Goal: Task Accomplishment & Management: Manage account settings

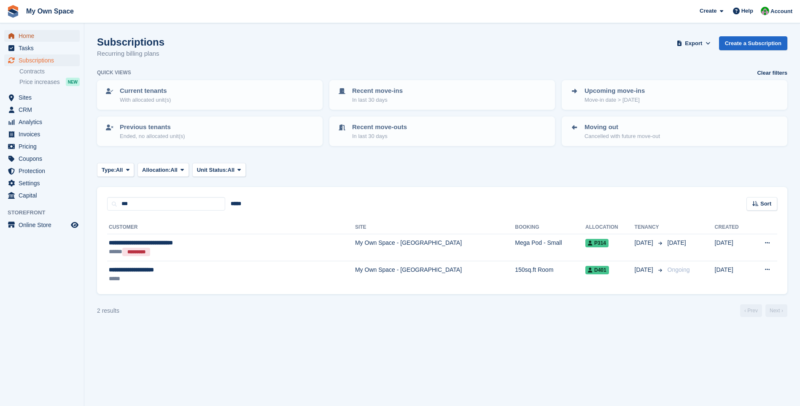
click at [35, 33] on span "Home" at bounding box center [44, 36] width 51 height 12
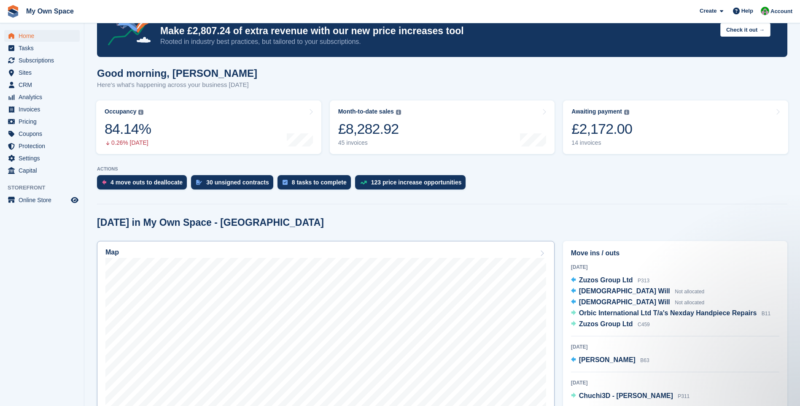
scroll to position [84, 0]
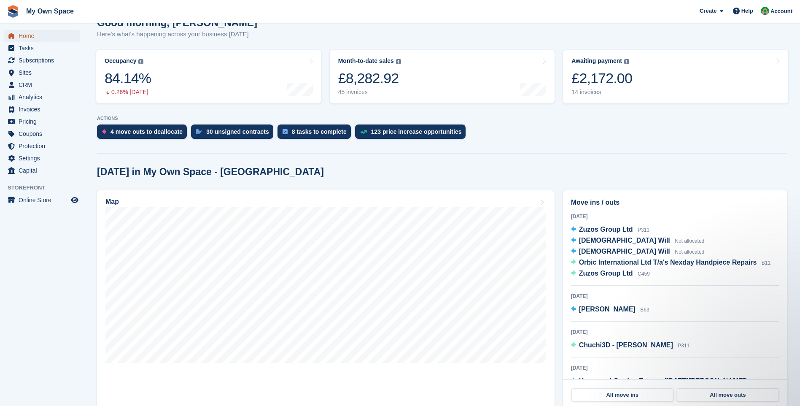
click at [30, 38] on span "Home" at bounding box center [44, 36] width 51 height 12
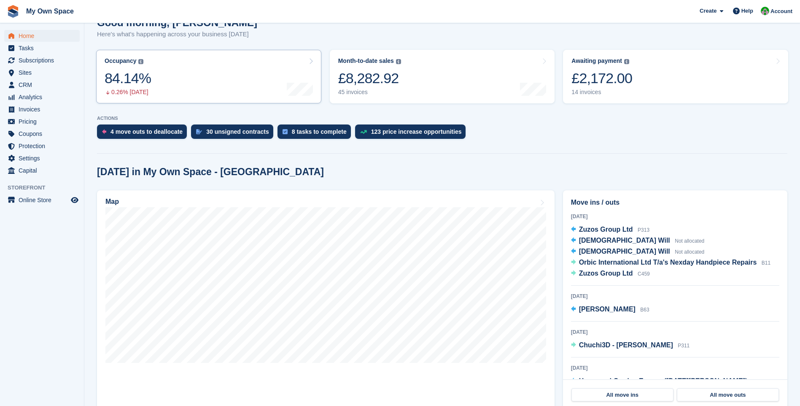
scroll to position [0, 0]
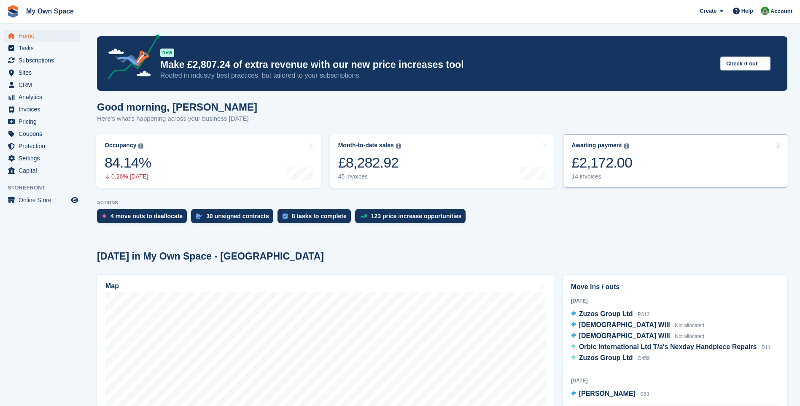
click at [592, 178] on div "14 invoices" at bounding box center [601, 176] width 61 height 7
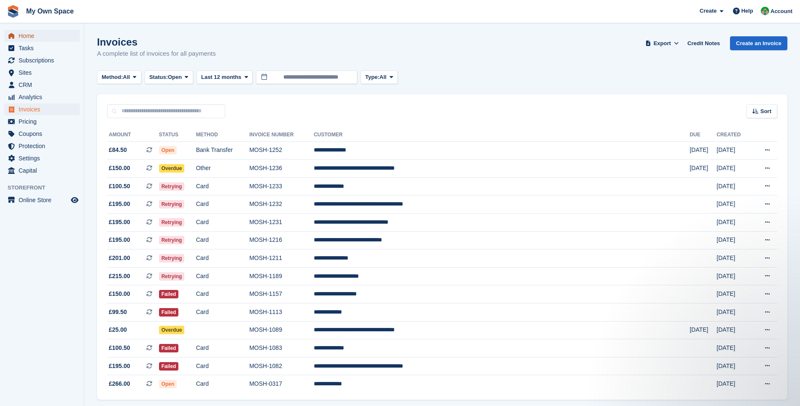
click at [24, 36] on span "Home" at bounding box center [44, 36] width 51 height 12
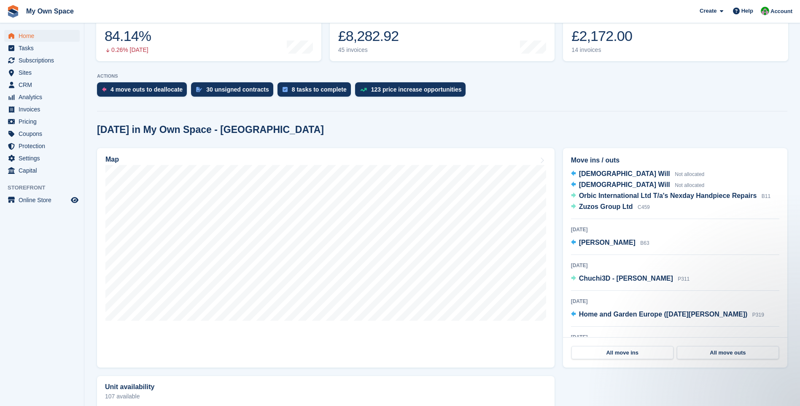
scroll to position [50, 0]
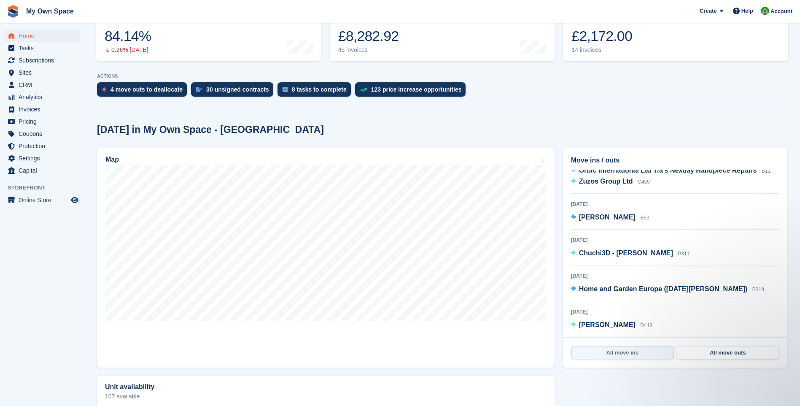
drag, startPoint x: 617, startPoint y: 353, endPoint x: 621, endPoint y: 351, distance: 4.7
click at [618, 353] on link "All move ins" at bounding box center [622, 352] width 102 height 13
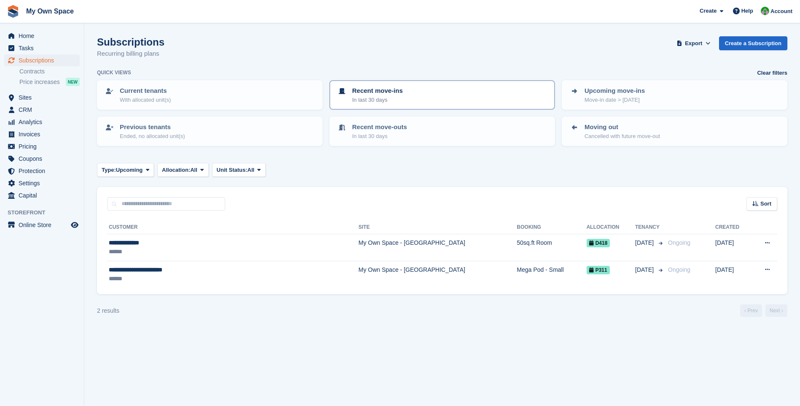
click at [396, 100] on p "In last 30 days" at bounding box center [377, 100] width 51 height 8
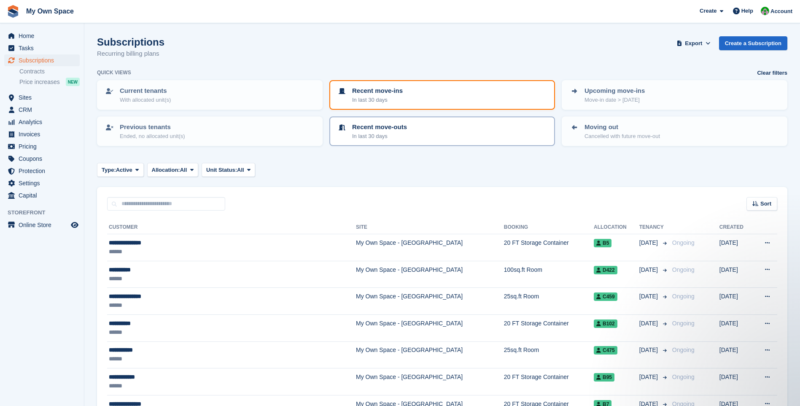
drag, startPoint x: 401, startPoint y: 133, endPoint x: 407, endPoint y: 134, distance: 5.9
click at [401, 133] on p "In last 30 days" at bounding box center [379, 136] width 55 height 8
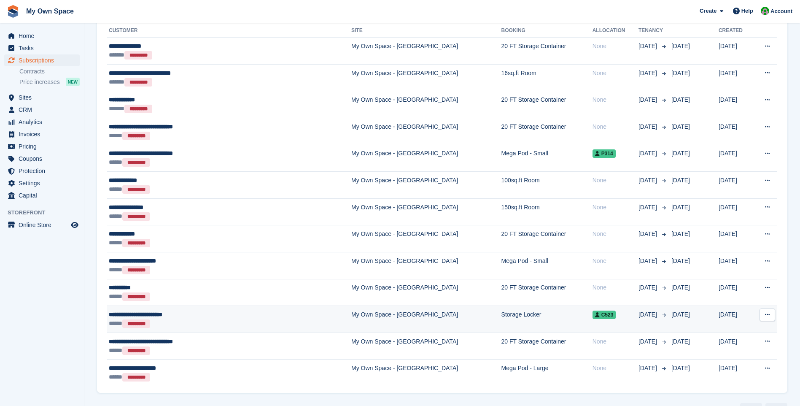
scroll to position [211, 0]
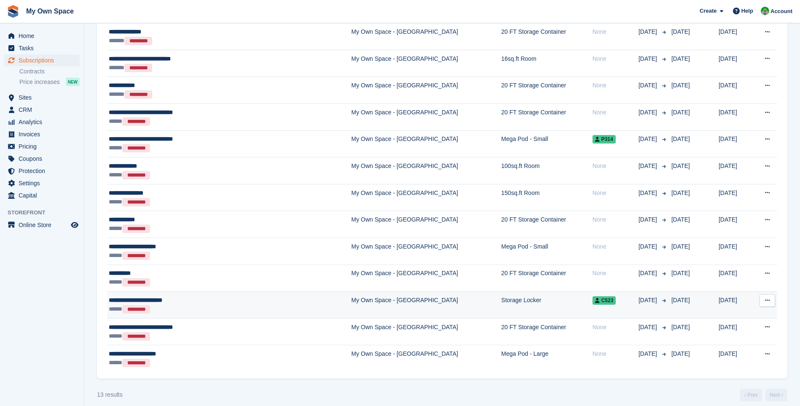
click at [351, 303] on td "My Own Space - [GEOGRAPHIC_DATA]" at bounding box center [426, 304] width 150 height 27
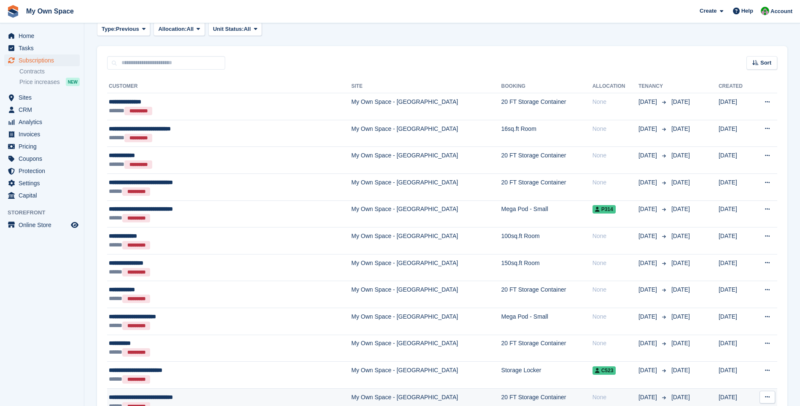
scroll to position [134, 0]
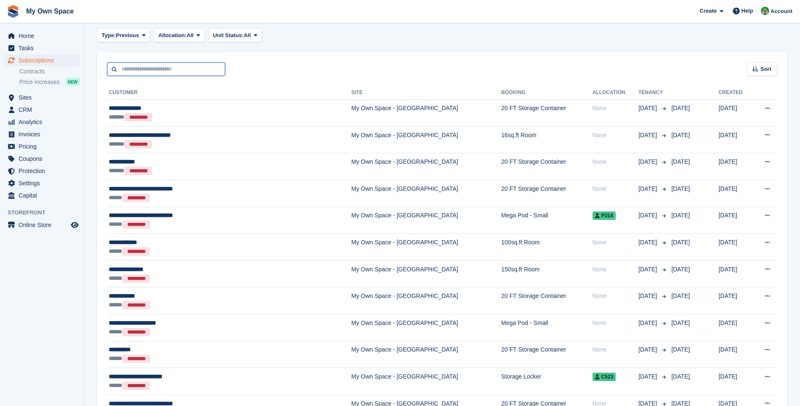
click at [137, 73] on input "text" at bounding box center [166, 69] width 118 height 14
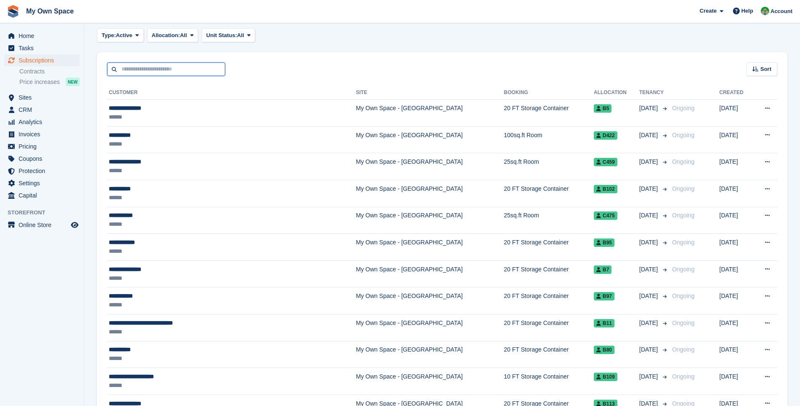
click at [175, 70] on input "text" at bounding box center [166, 69] width 118 height 14
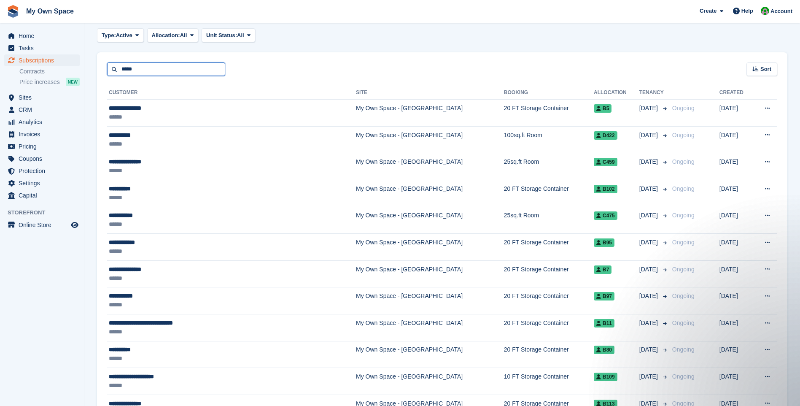
type input "*****"
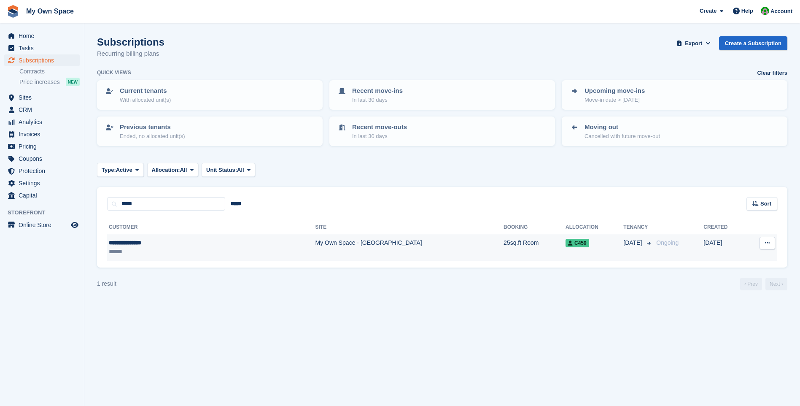
click at [315, 244] on td "My Own Space - [GEOGRAPHIC_DATA]" at bounding box center [409, 247] width 188 height 27
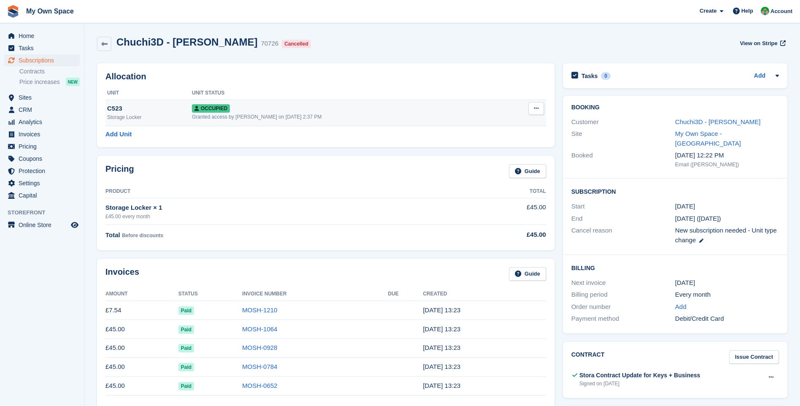
click at [532, 112] on button at bounding box center [536, 108] width 16 height 13
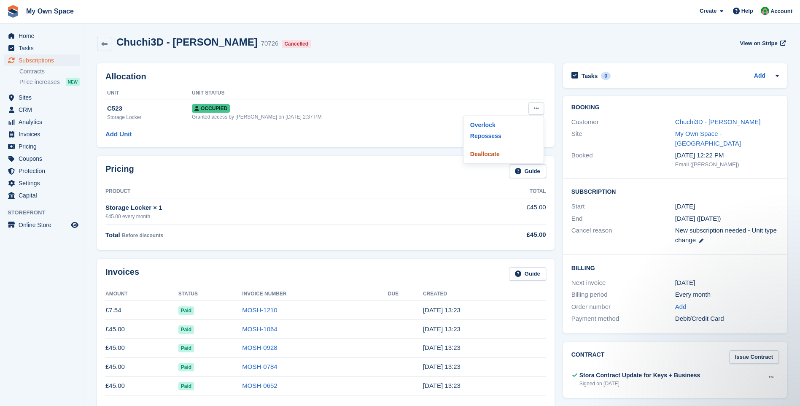
drag, startPoint x: 476, startPoint y: 157, endPoint x: 441, endPoint y: 41, distance: 121.2
click at [476, 157] on p "Deallocate" at bounding box center [503, 153] width 73 height 11
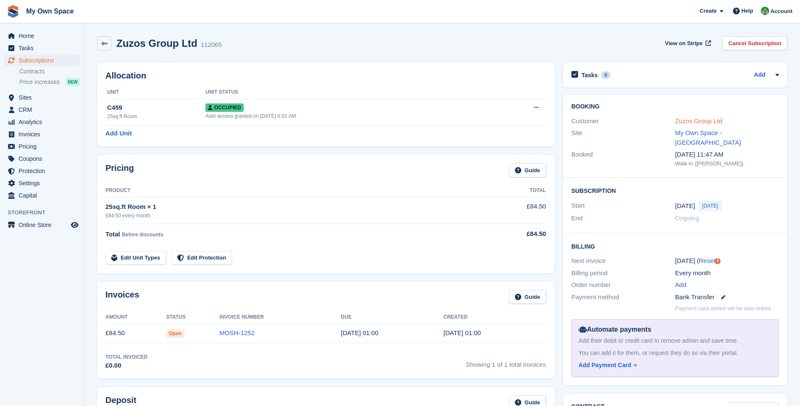
click at [710, 121] on link "Zuzos Group Ltd" at bounding box center [698, 120] width 47 height 7
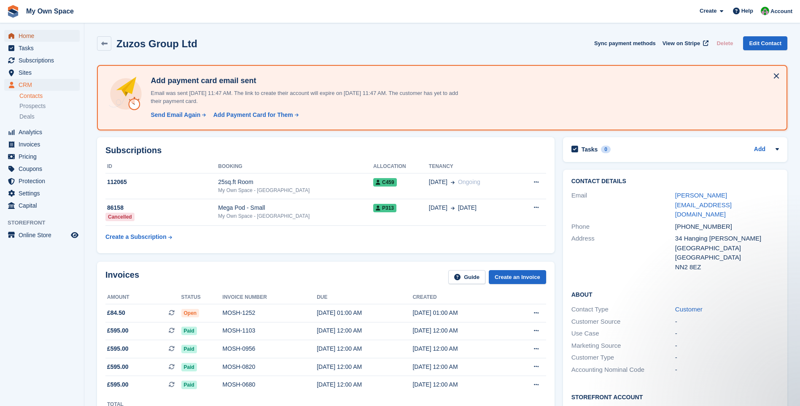
click at [32, 36] on span "Home" at bounding box center [44, 36] width 51 height 12
